Goal: Download file/media

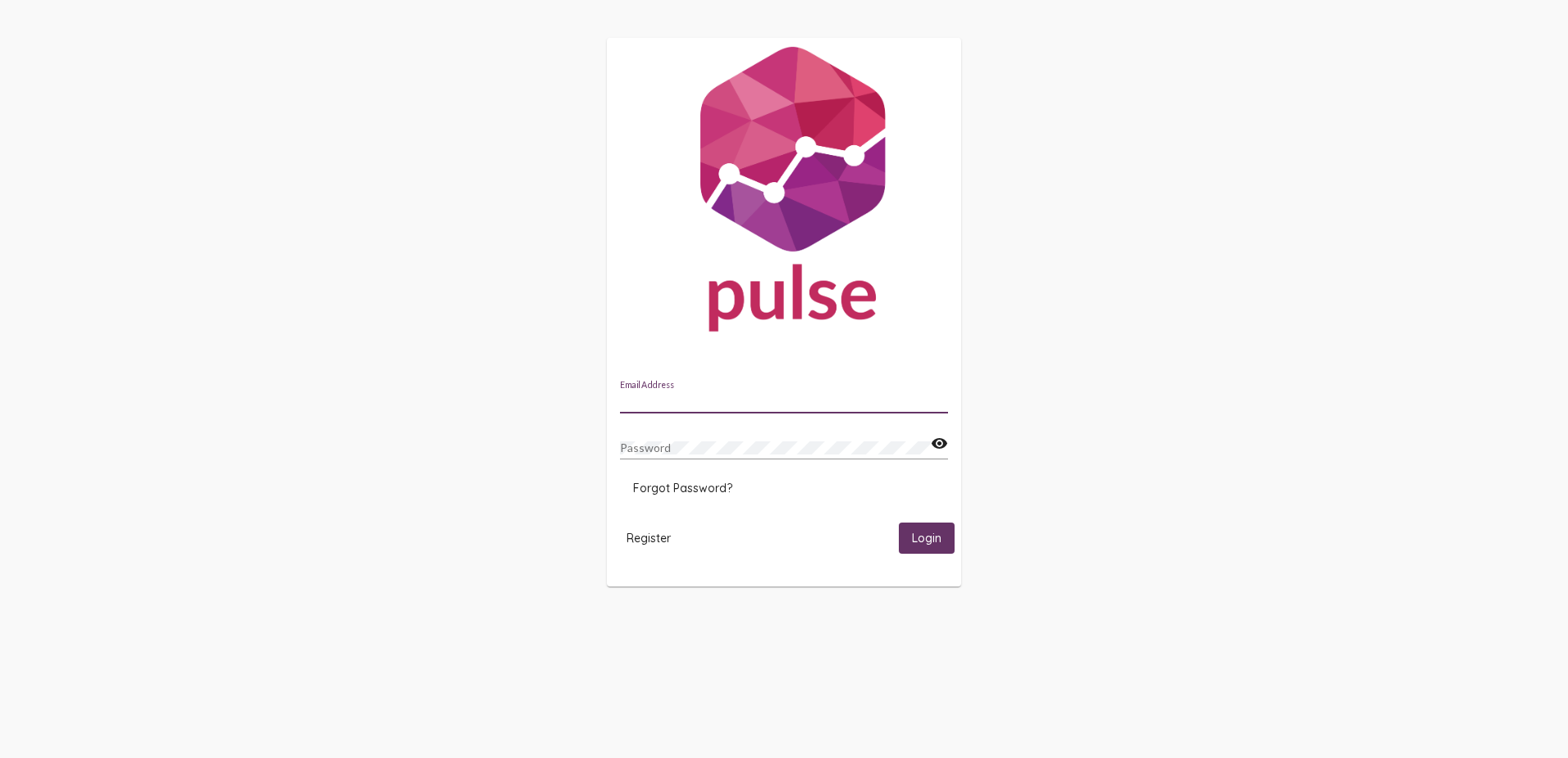
click at [687, 402] on input "Email Address" at bounding box center [784, 402] width 328 height 13
type input "[EMAIL_ADDRESS][DOMAIN_NAME]"
click at [899, 523] on button "Login" at bounding box center [926, 538] width 55 height 30
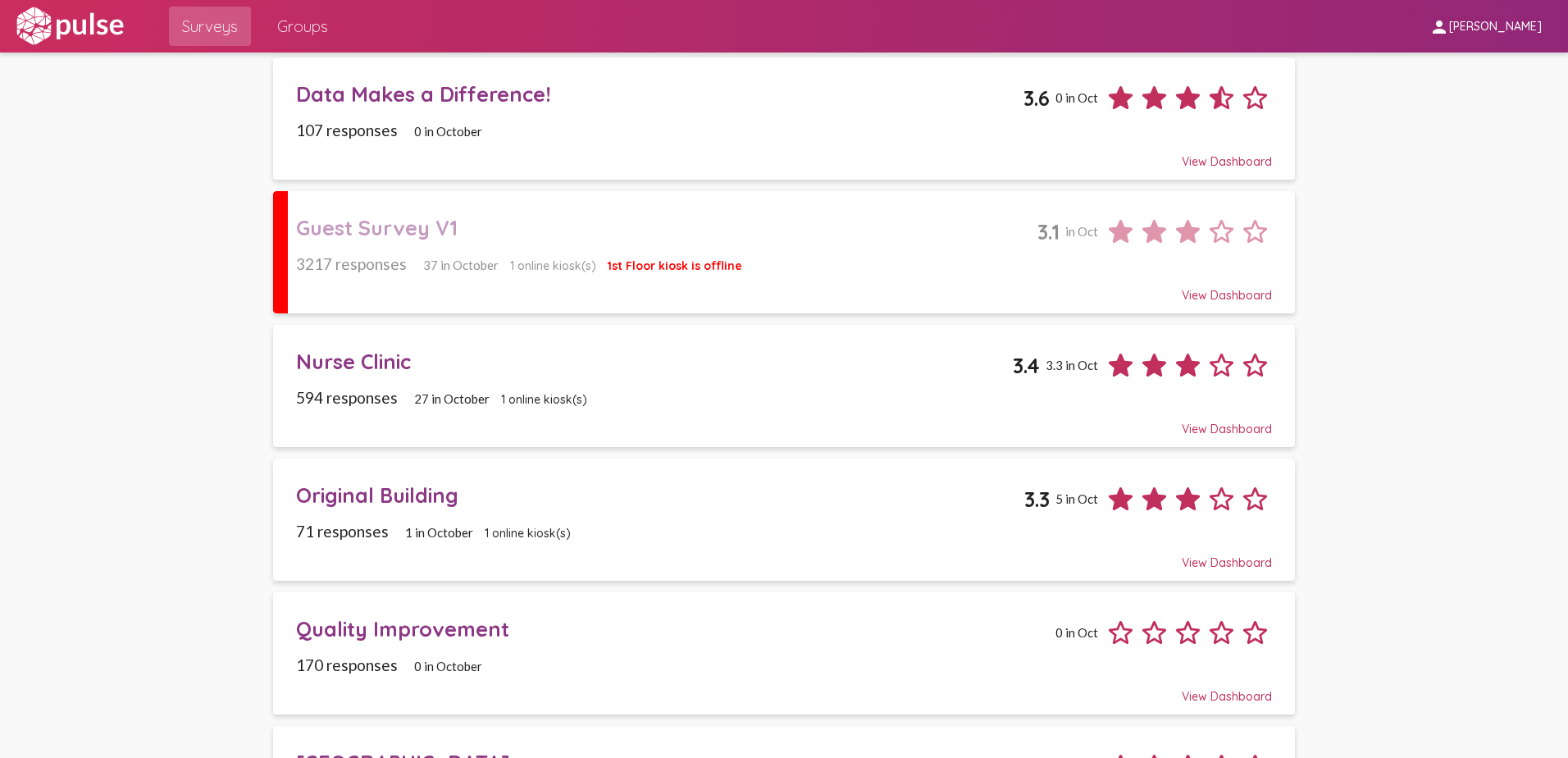
scroll to position [395, 0]
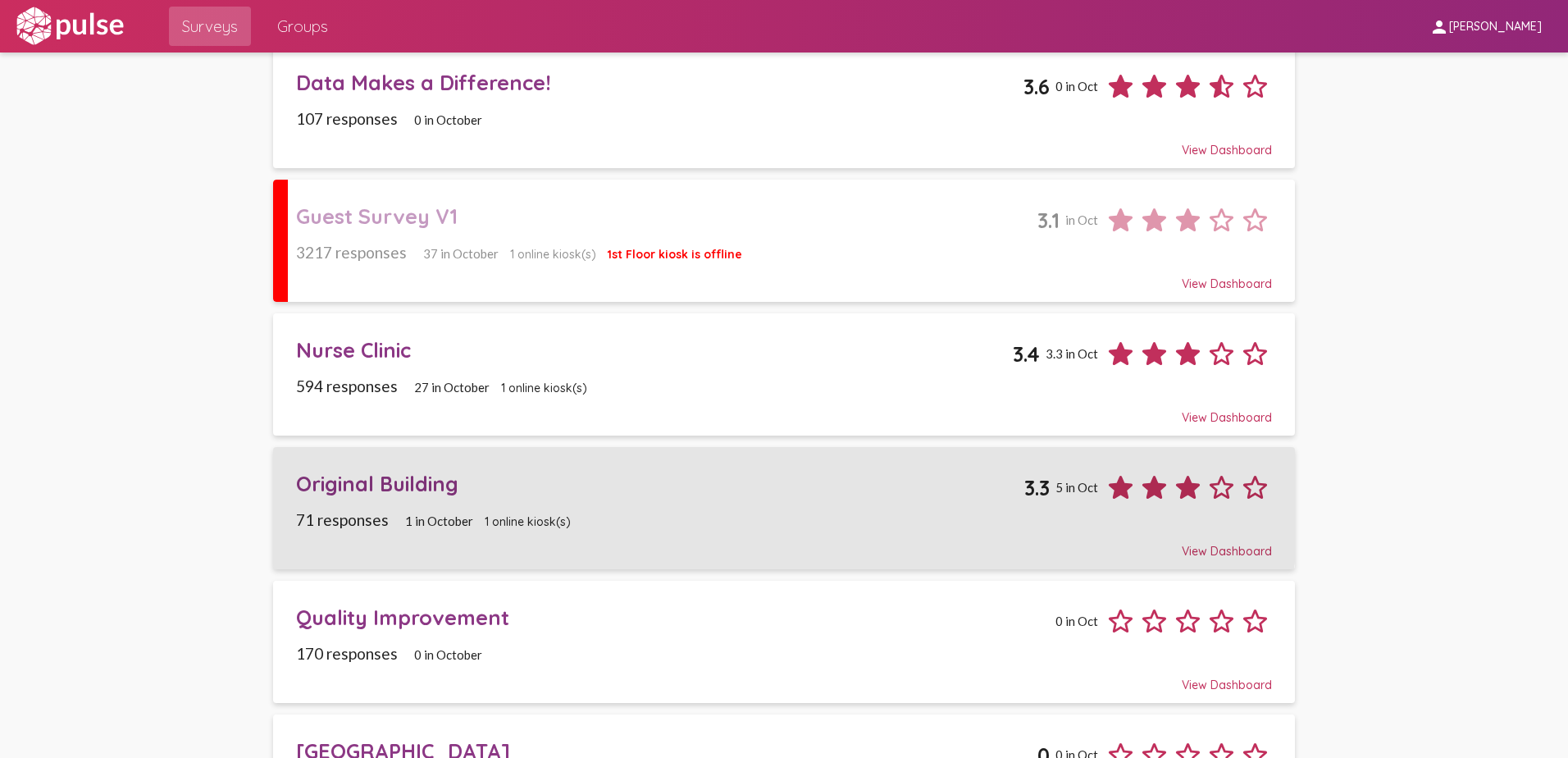
click at [393, 496] on div "Original Building" at bounding box center [661, 483] width 729 height 25
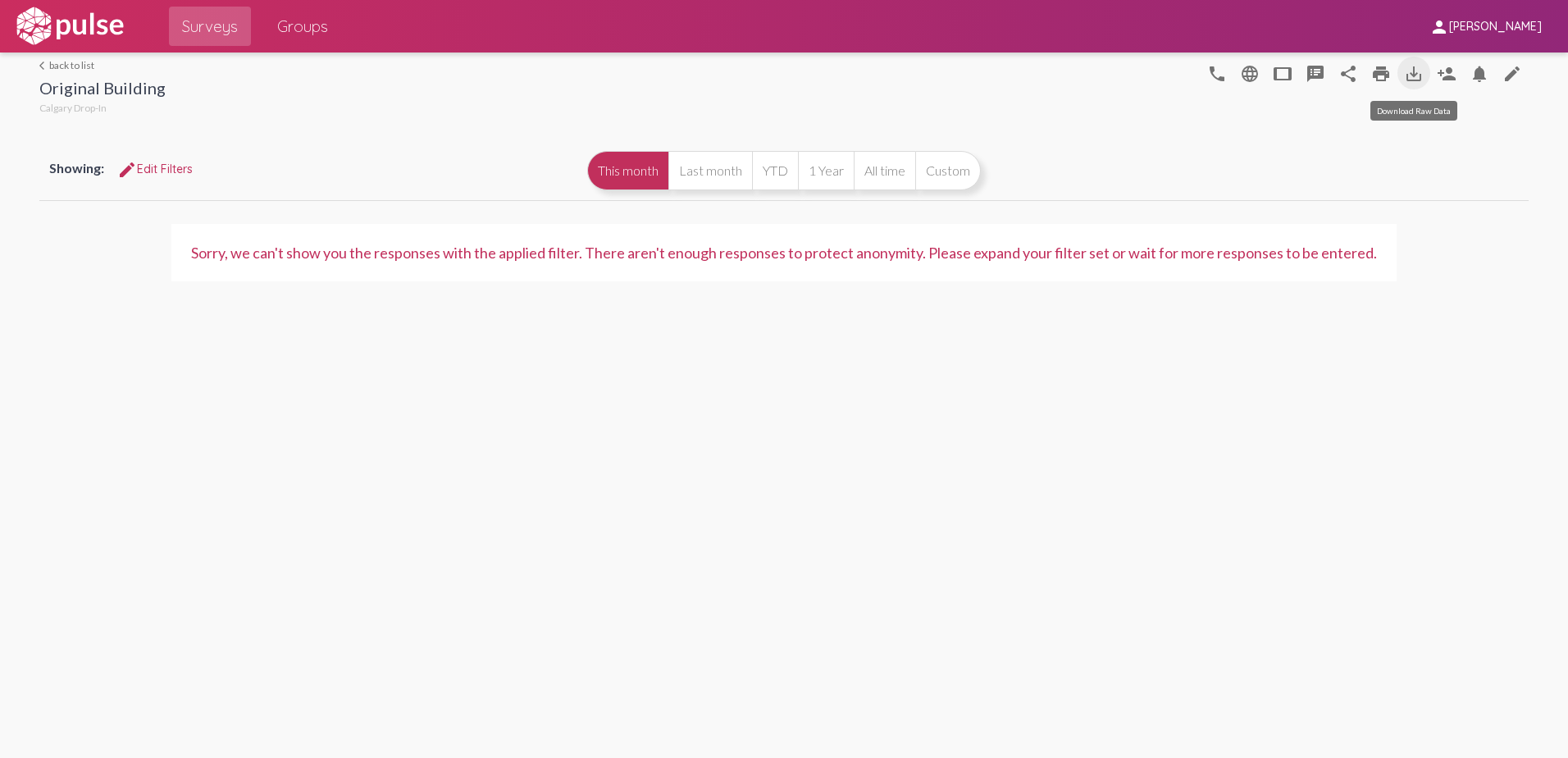
click at [1414, 76] on mat-icon "save_alt" at bounding box center [1414, 73] width 20 height 20
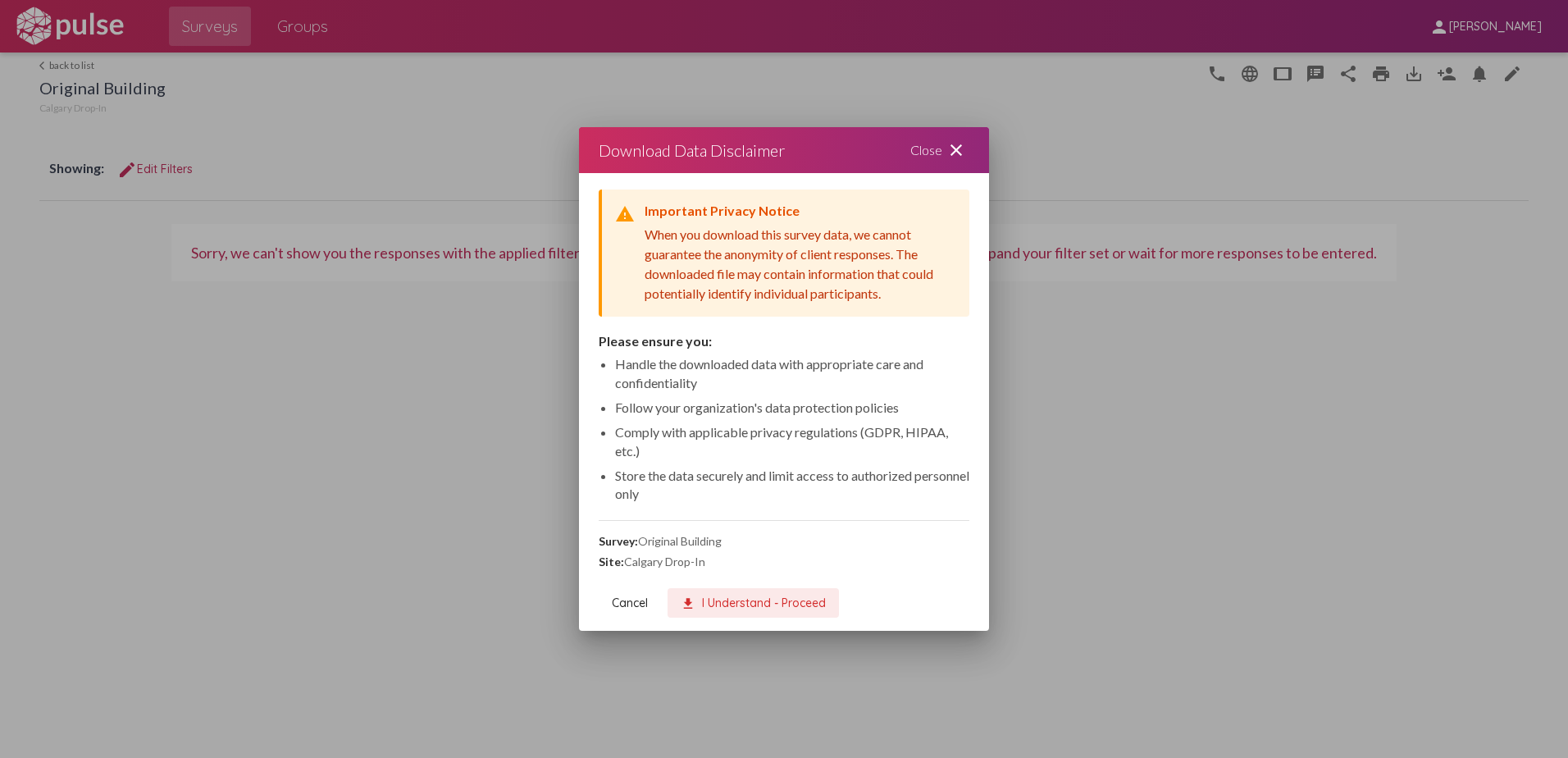
click at [731, 600] on span "download I Understand - Proceed" at bounding box center [753, 603] width 145 height 15
